Goal: Task Accomplishment & Management: Use online tool/utility

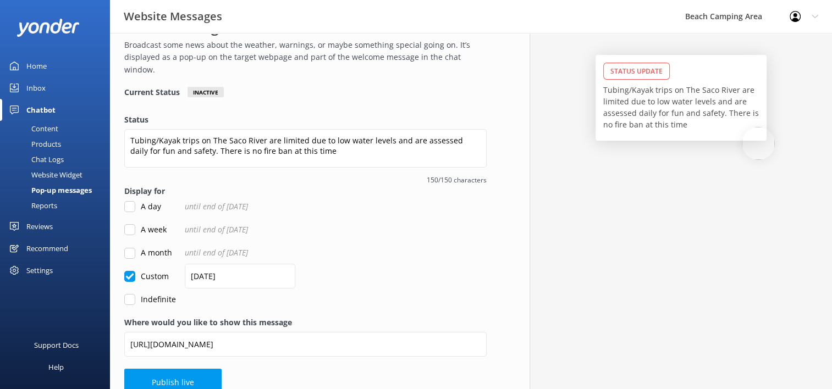
scroll to position [60, 0]
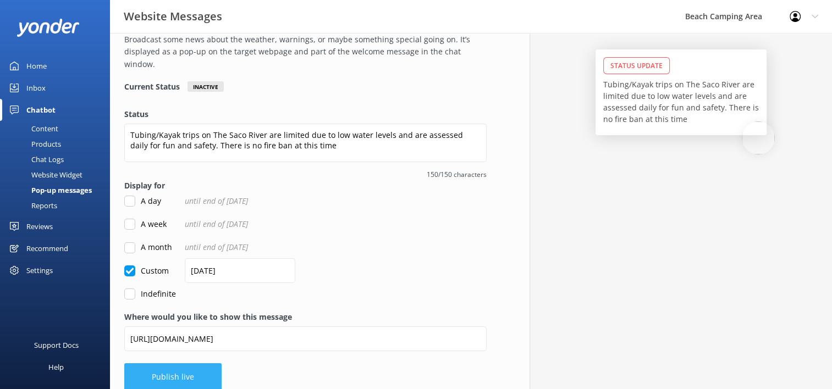
click at [145, 367] on button "Publish live" at bounding box center [172, 376] width 97 height 27
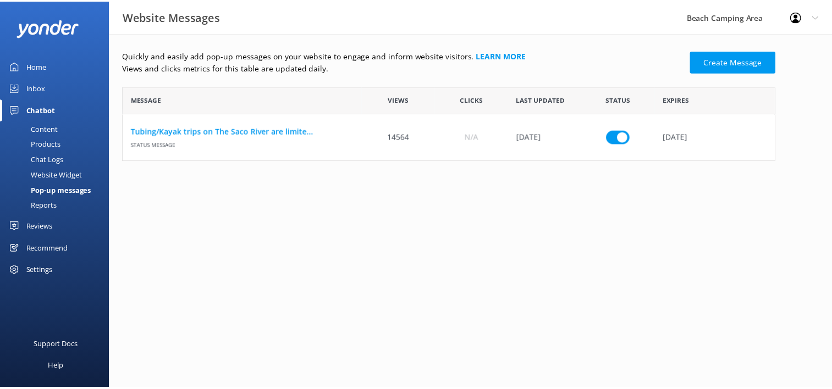
scroll to position [66, 651]
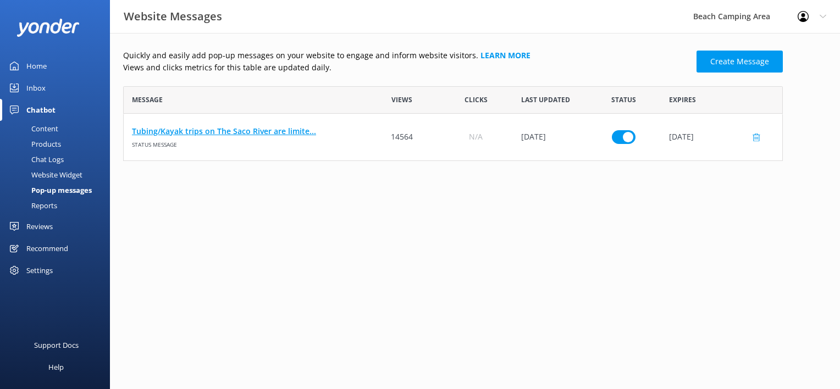
click at [231, 134] on link "Tubing/Kayak trips on The Saco River are limite..." at bounding box center [244, 131] width 225 height 12
